Goal: Task Accomplishment & Management: Use online tool/utility

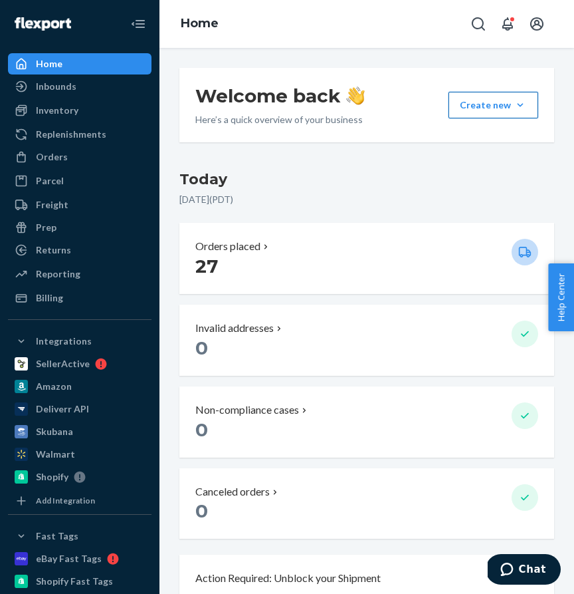
click at [529, 100] on button "Create new Create new inbound Create new order Create new product" at bounding box center [494, 105] width 90 height 27
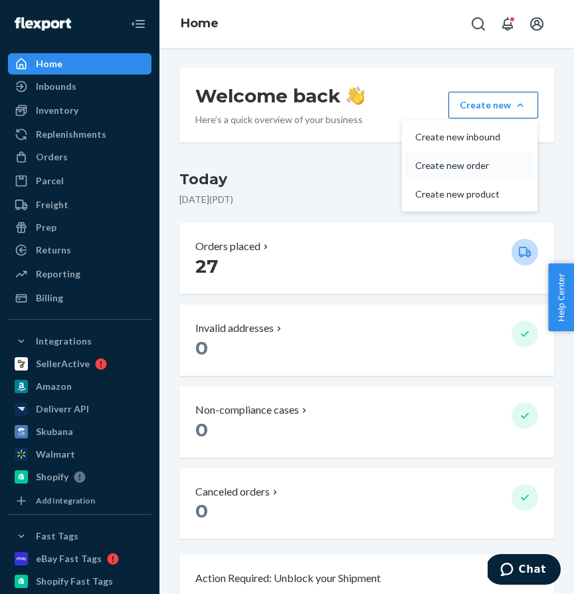
click at [474, 158] on button "Create new order" at bounding box center [470, 166] width 130 height 29
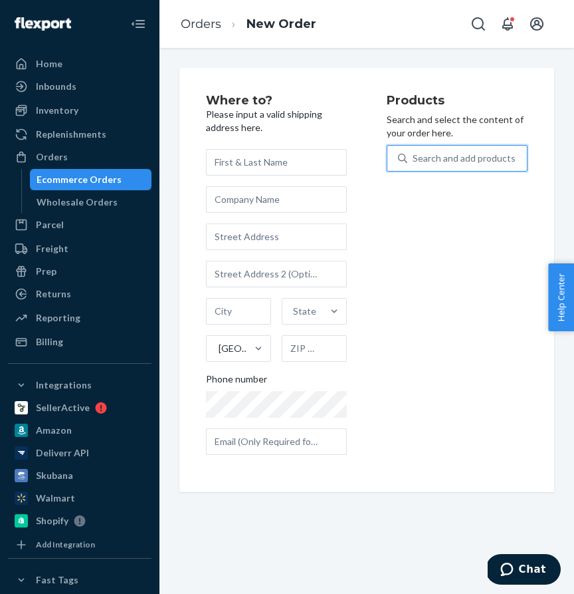
click at [447, 156] on div "Search and add products" at bounding box center [464, 158] width 103 height 13
click at [414, 156] on input "0 results available. Use Up and Down to choose options, press Enter to select t…" at bounding box center [413, 158] width 1 height 13
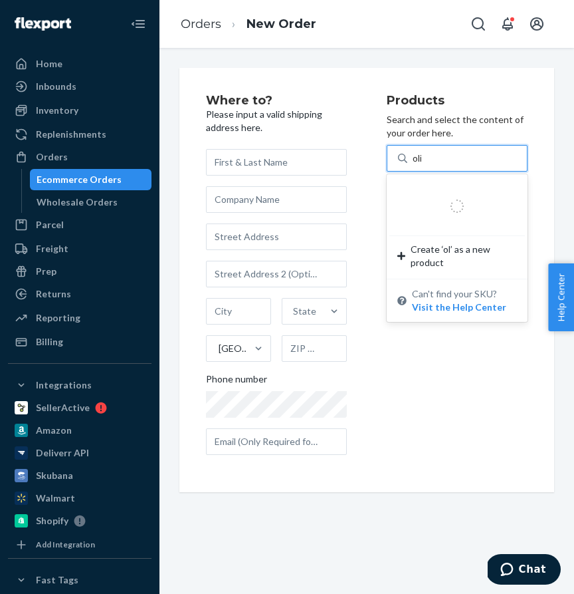
type input "olive"
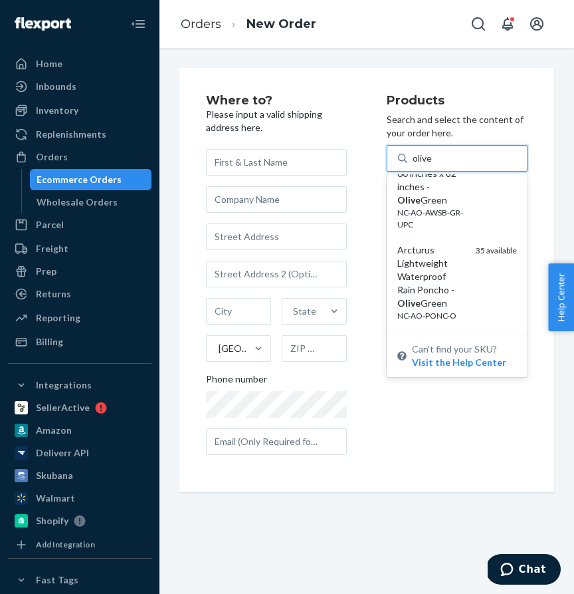
scroll to position [446, 0]
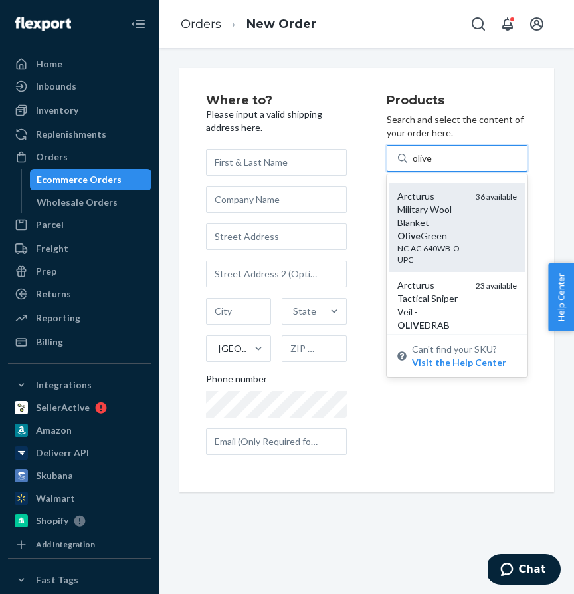
click at [429, 217] on div "Arcturus Military Wool Blanket - [PERSON_NAME]" at bounding box center [432, 215] width 68 height 53
click at [429, 165] on input "olive" at bounding box center [423, 158] width 21 height 13
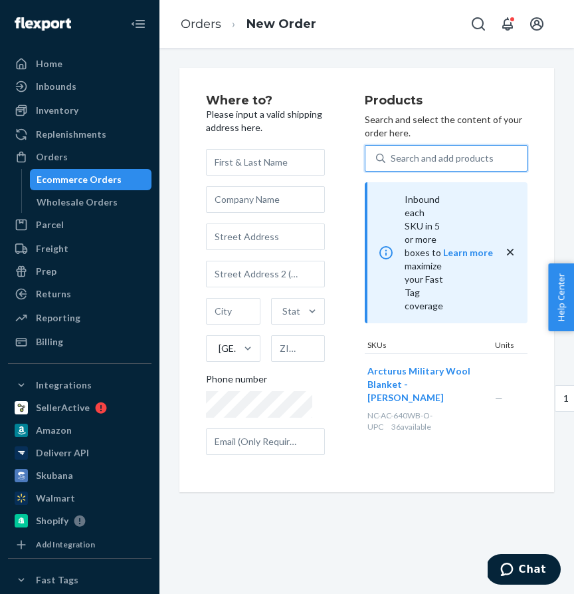
click at [418, 152] on div "Search and add products" at bounding box center [442, 158] width 103 height 13
click at [392, 152] on input "0 results available. Select is focused ,type to refine list, press Down to open…" at bounding box center [391, 158] width 1 height 13
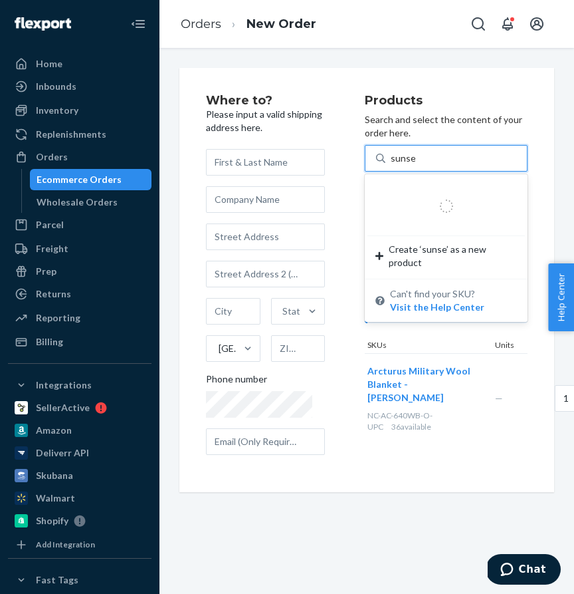
type input "sunset"
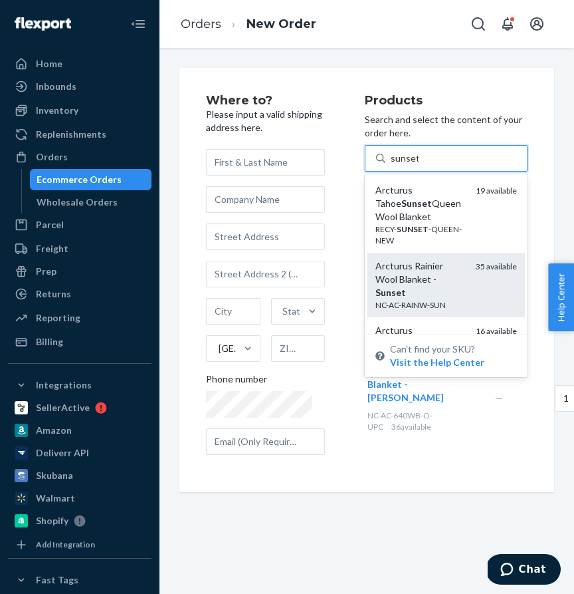
click at [422, 299] on div "NC-AC-RAINW-SUN" at bounding box center [421, 304] width 90 height 11
click at [419, 165] on input "sunset" at bounding box center [405, 158] width 28 height 13
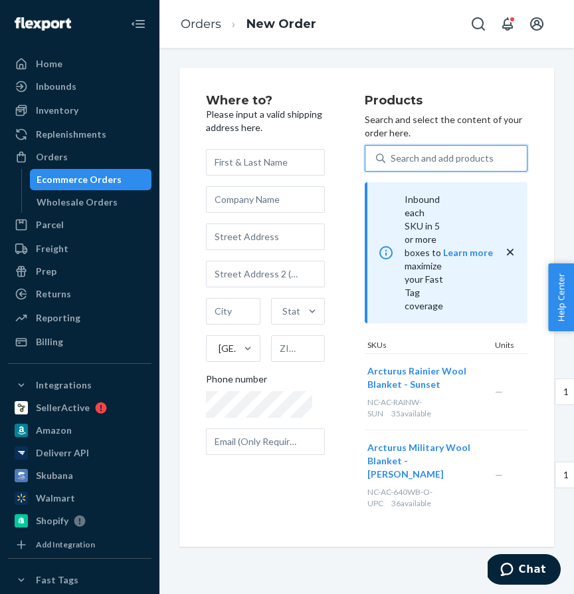
click at [392, 146] on div "Search and add products" at bounding box center [457, 158] width 142 height 24
click at [392, 152] on input "0 results available. Select is focused ,type to refine list, press Down to open…" at bounding box center [391, 158] width 1 height 13
type input "s"
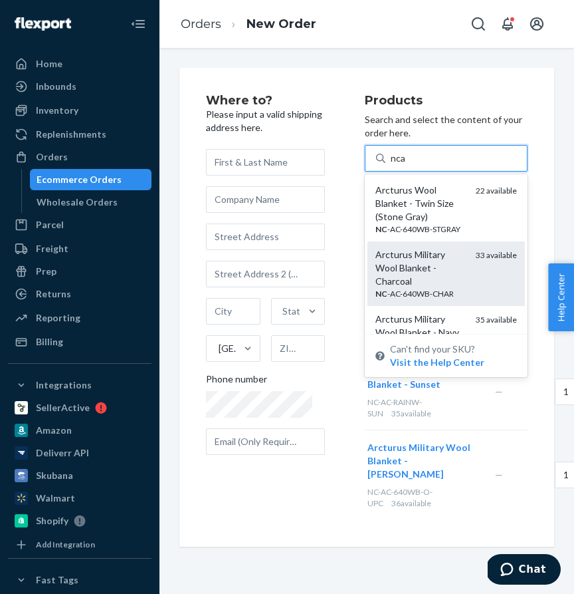
type input "ncas"
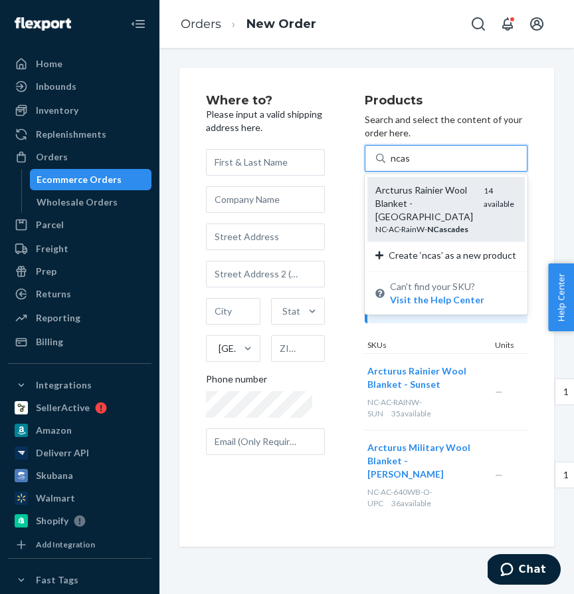
click at [414, 223] on div "NC-AC-RainW- NCascades" at bounding box center [425, 228] width 98 height 11
click at [411, 165] on input "ncas" at bounding box center [401, 158] width 20 height 13
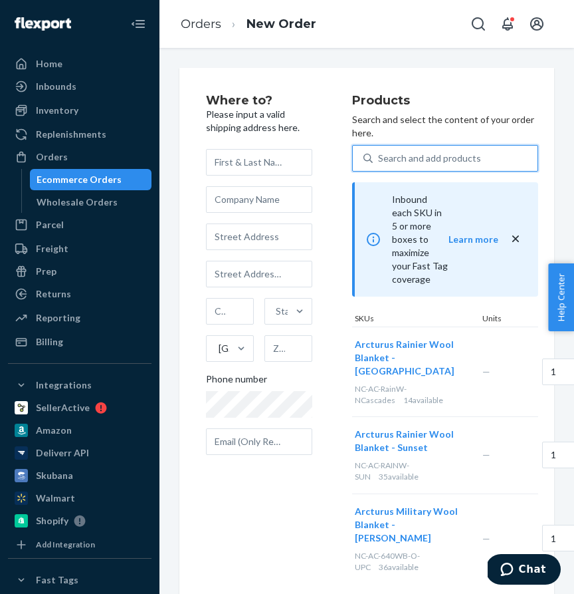
click at [404, 152] on div "Search and add products" at bounding box center [429, 158] width 103 height 13
click at [380, 152] on input "0 results available. Use Up and Down to choose options, press Enter to select t…" at bounding box center [378, 158] width 1 height 13
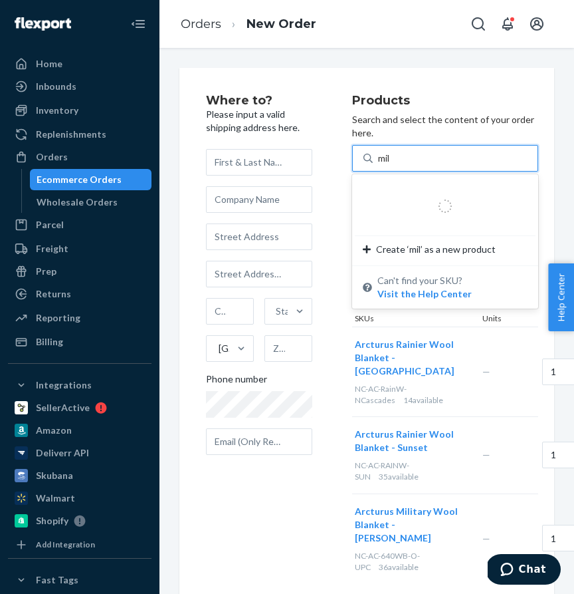
type input "mili"
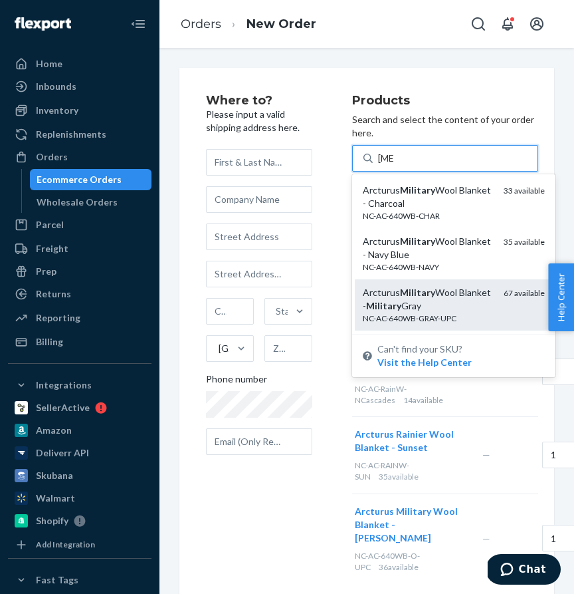
click at [416, 287] on em "Military" at bounding box center [417, 292] width 35 height 11
click at [394, 165] on input "mili" at bounding box center [386, 158] width 16 height 13
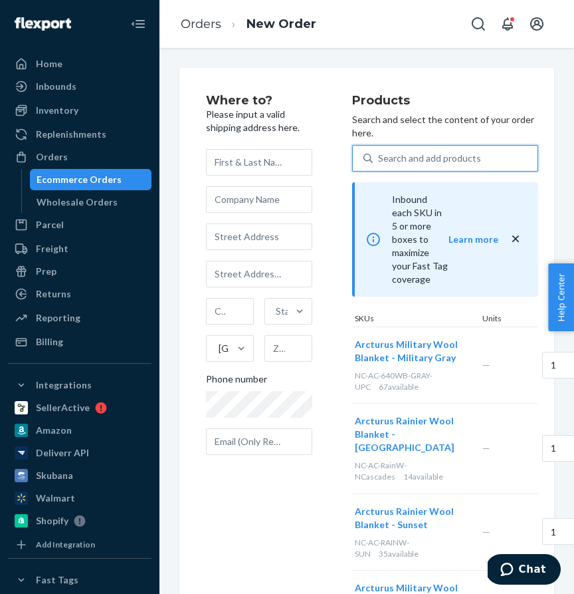
click at [389, 152] on div "Search and add products" at bounding box center [429, 158] width 103 height 13
click at [380, 152] on input "0 results available. Select is focused ,type to refine list, press Down to open…" at bounding box center [378, 158] width 1 height 13
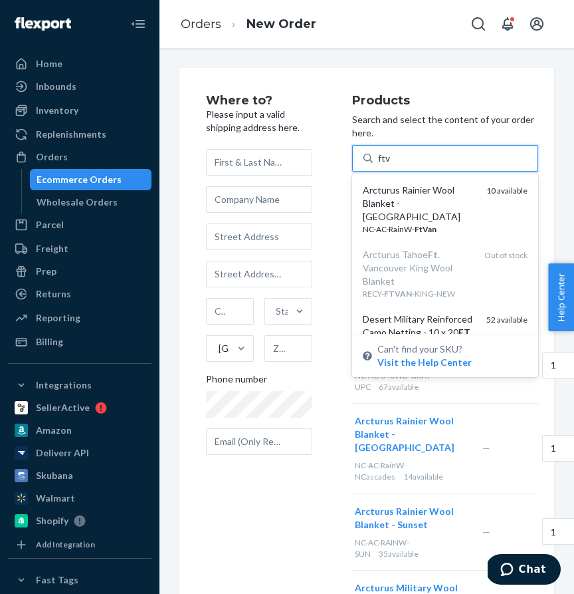
type input "ftva"
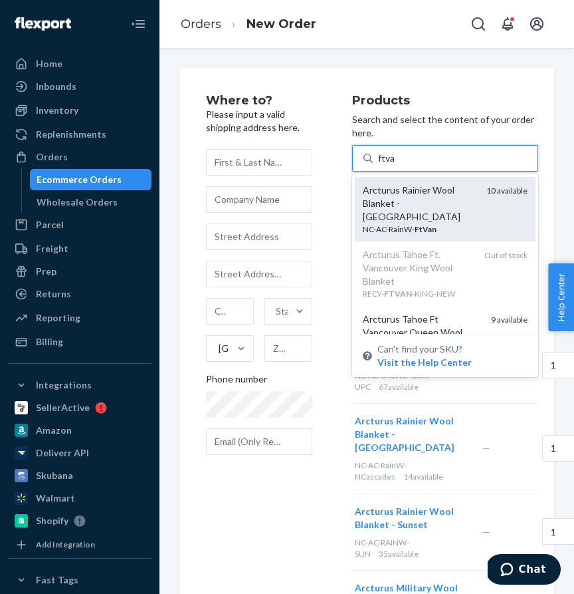
click at [396, 184] on div "Arcturus Rainier Wool Blanket - Fort Vancouver" at bounding box center [419, 204] width 113 height 40
click at [396, 165] on input "ftva" at bounding box center [386, 158] width 17 height 13
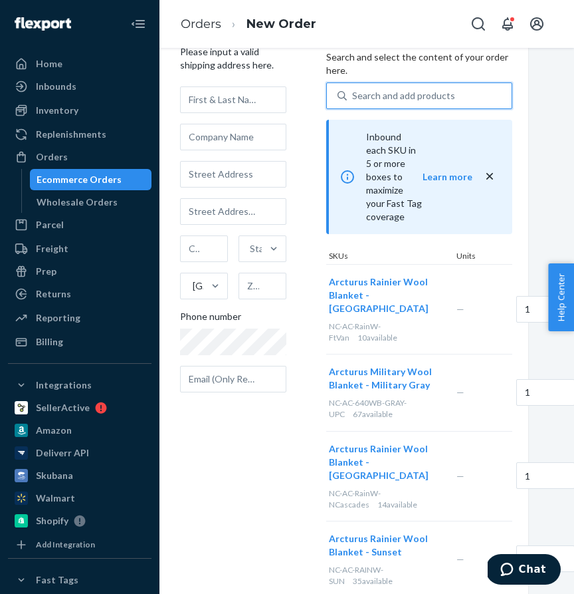
scroll to position [63, 59]
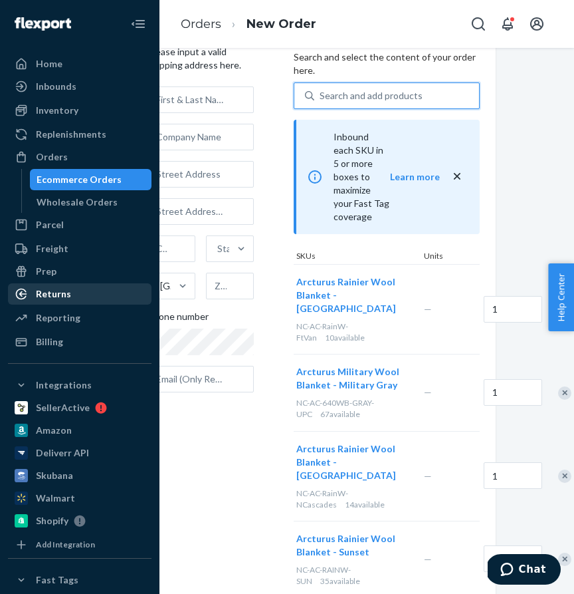
click at [38, 293] on div "Returns" at bounding box center [53, 293] width 35 height 13
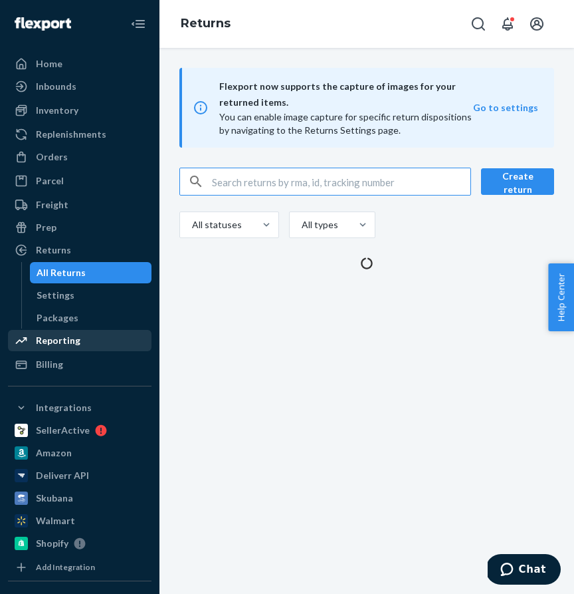
click at [43, 347] on div "Reporting" at bounding box center [79, 340] width 141 height 19
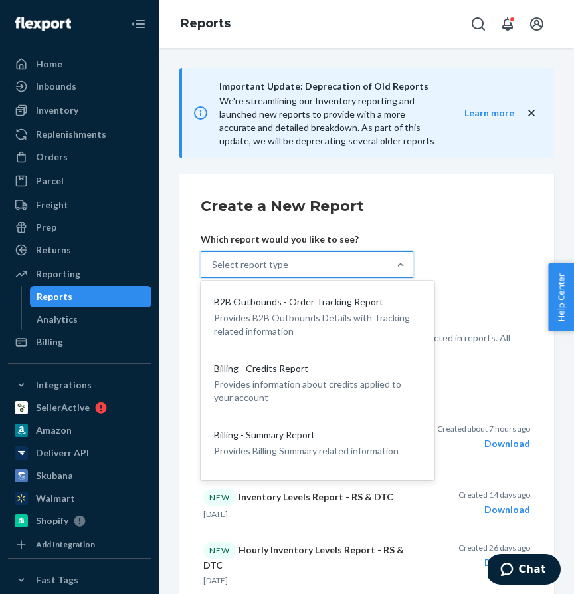
click at [287, 261] on div "Select report type" at bounding box center [295, 265] width 188 height 24
click at [146, 265] on input "option B2B Outbounds - Order Tracking Report focused, 1 of 38. 38 results avail…" at bounding box center [146, 265] width 0 height 0
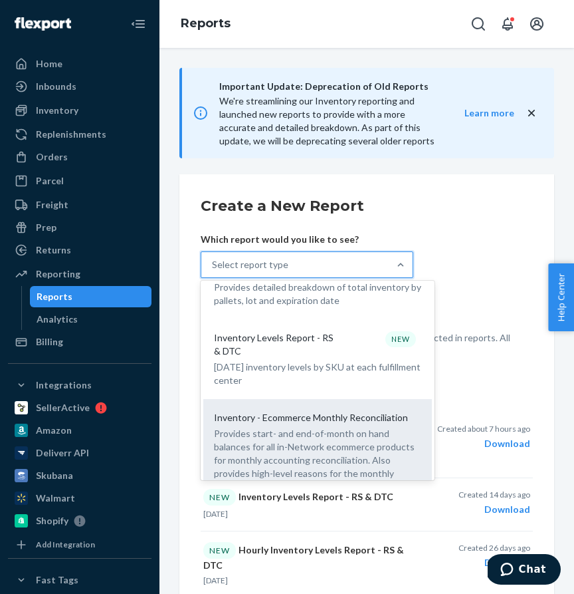
scroll to position [988, 0]
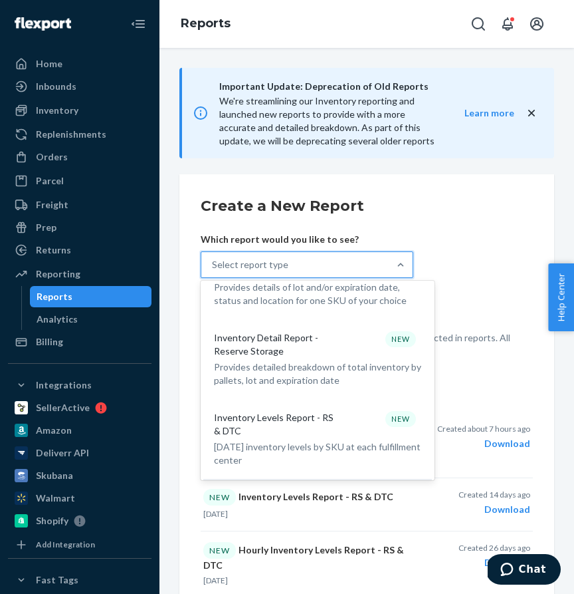
click at [324, 411] on p "Inventory Levels Report - RS & DTC" at bounding box center [278, 424] width 128 height 27
click at [146, 265] on input "option Inventory Levels Report - RS & DTC focused, 16 of 38. 38 results availab…" at bounding box center [146, 265] width 0 height 0
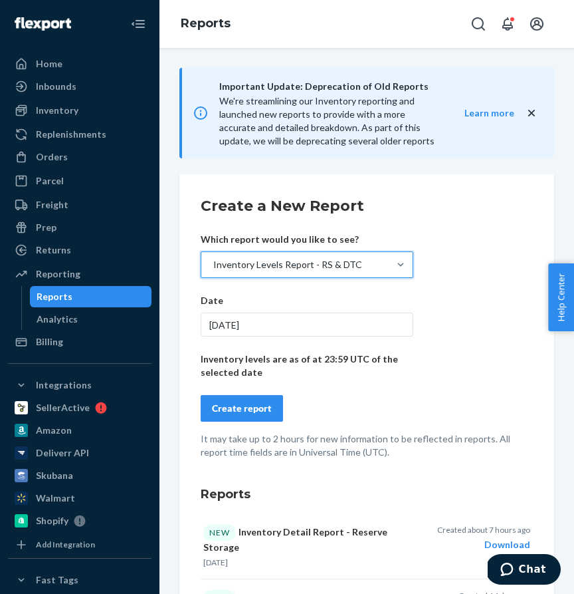
click at [222, 412] on div "Create report" at bounding box center [242, 408] width 60 height 13
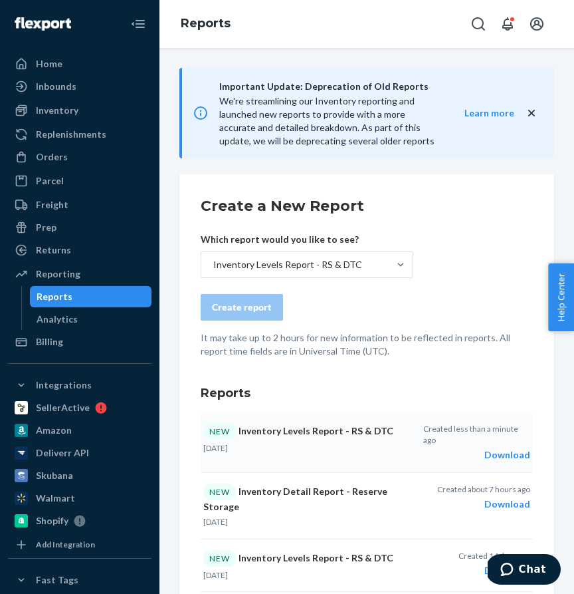
click at [513, 454] on div "Download" at bounding box center [477, 454] width 107 height 13
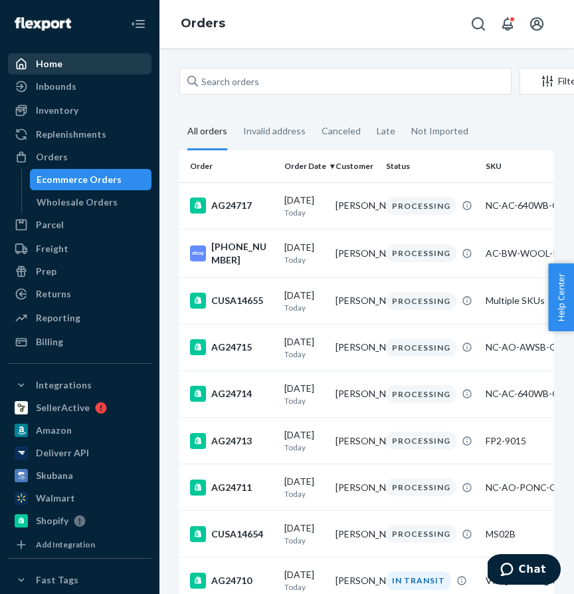
click at [45, 57] on div "Home" at bounding box center [49, 63] width 27 height 13
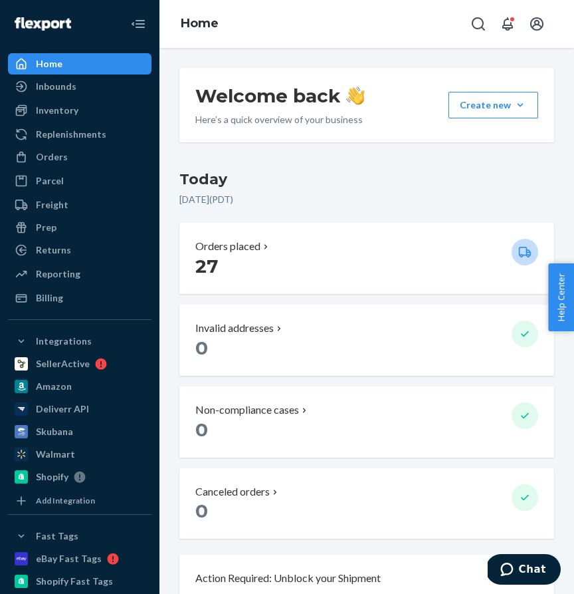
click at [299, 268] on p "27" at bounding box center [348, 266] width 306 height 24
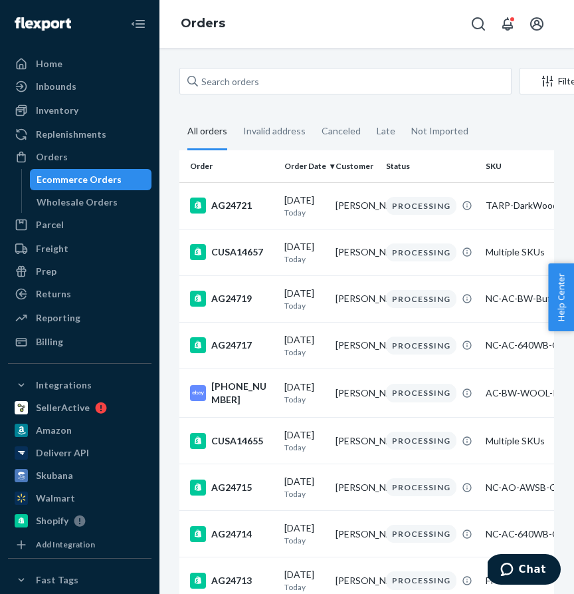
click at [307, 33] on div "Orders" at bounding box center [367, 24] width 415 height 48
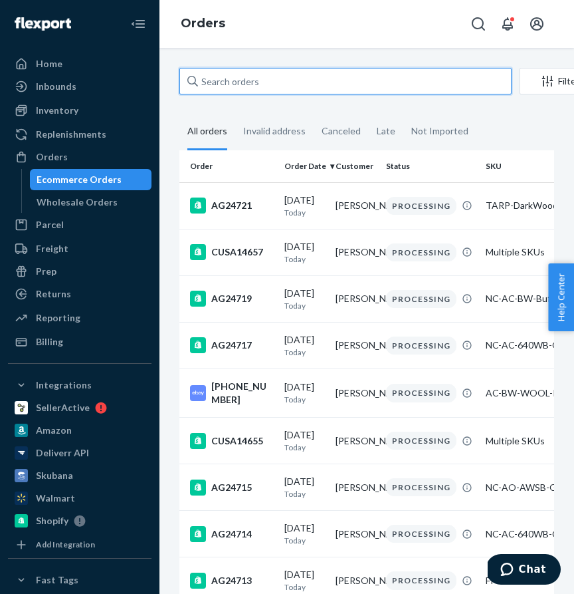
click at [266, 80] on input "text" at bounding box center [346, 81] width 332 height 27
type input "g"
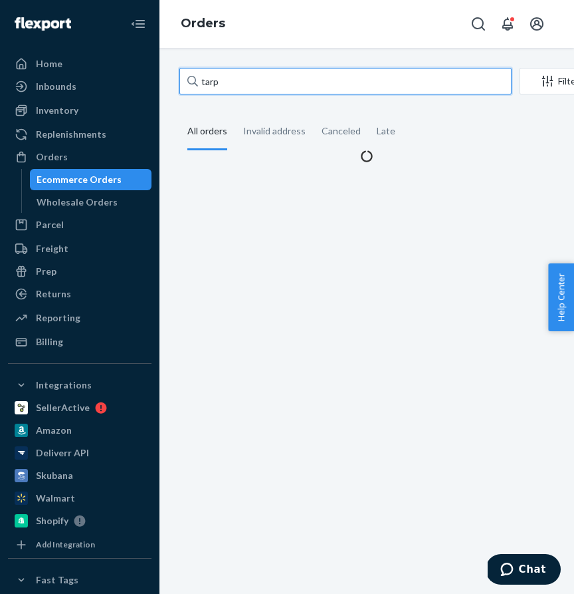
type input "tarp"
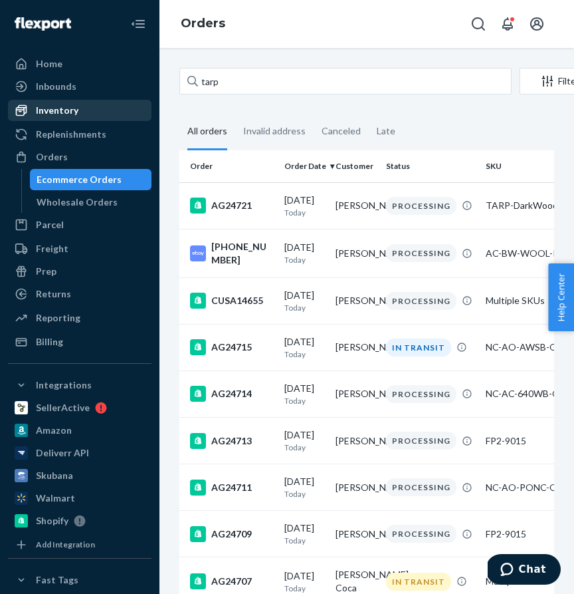
click at [69, 105] on div "Inventory" at bounding box center [57, 110] width 43 height 13
